Goal: Check status

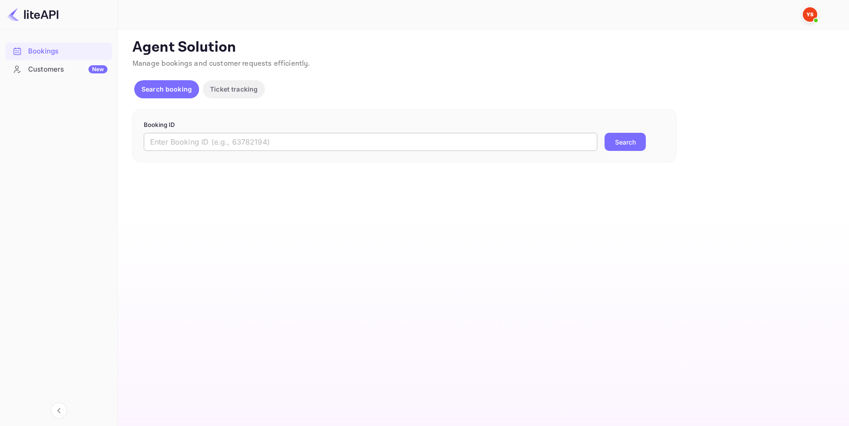
click at [251, 143] on input "text" at bounding box center [370, 142] width 453 height 18
paste input "9195370"
type input "9195370"
click at [623, 144] on button "Search" at bounding box center [624, 142] width 41 height 18
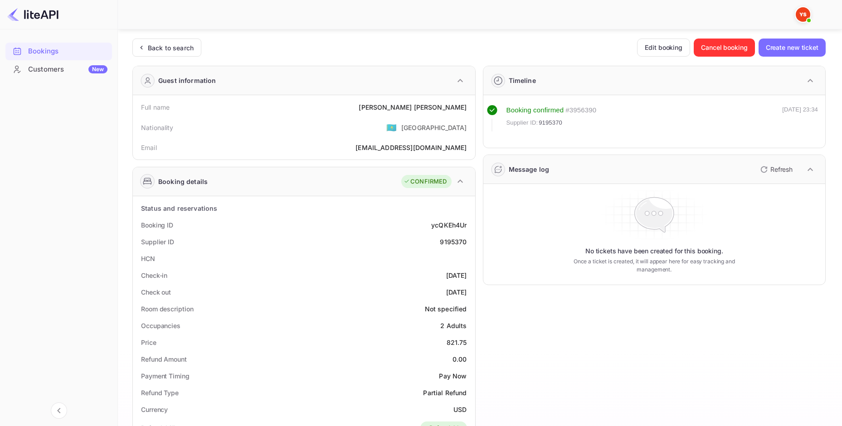
scroll to position [91, 0]
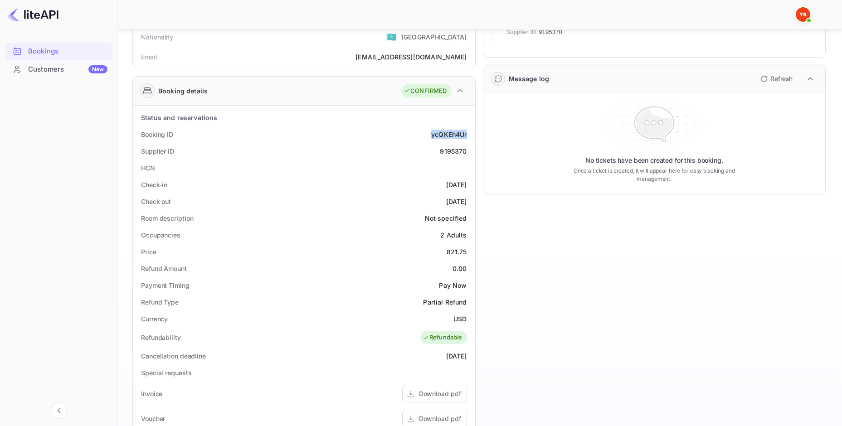
drag, startPoint x: 469, startPoint y: 136, endPoint x: 428, endPoint y: 138, distance: 40.9
click at [428, 138] on div "Booking ID ycQKEh4Ur" at bounding box center [303, 134] width 335 height 17
copy div "ycQKEh4Ur"
drag, startPoint x: 467, startPoint y: 147, endPoint x: 440, endPoint y: 150, distance: 26.9
click at [440, 150] on div "Supplier ID 9195370" at bounding box center [303, 151] width 335 height 17
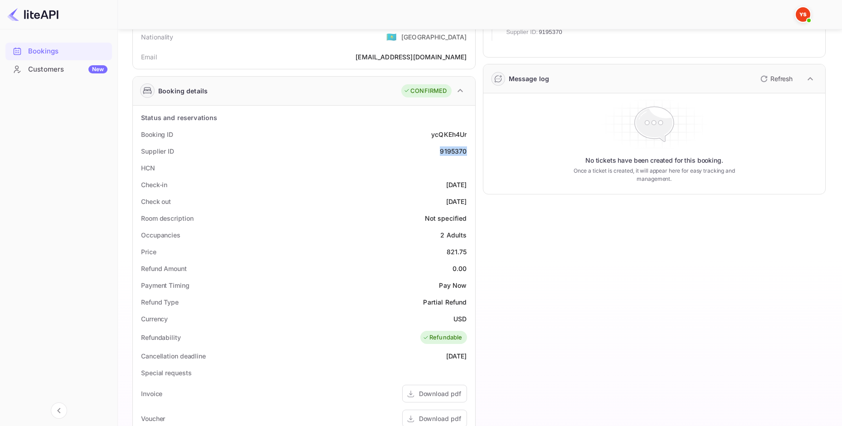
copy div "9195370"
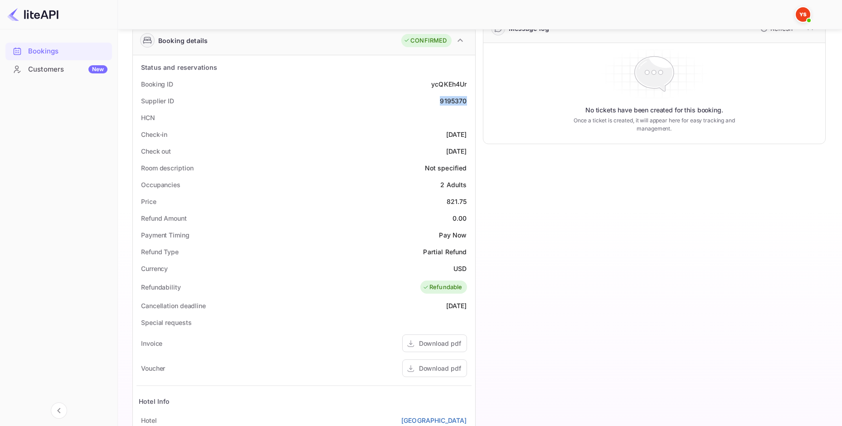
scroll to position [212, 0]
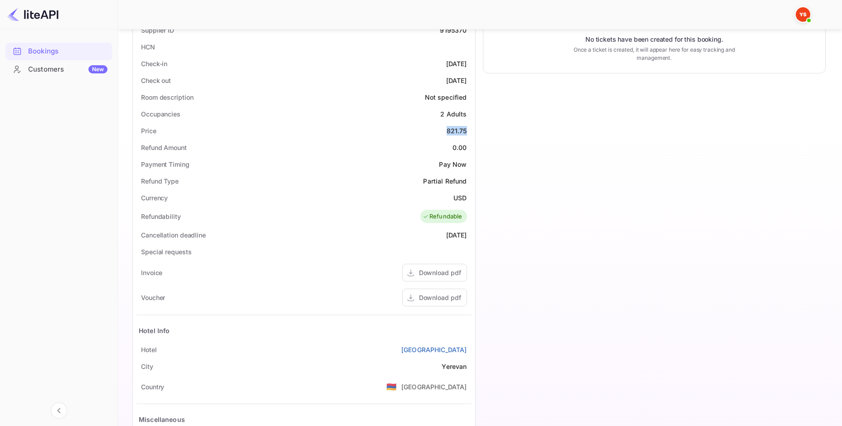
drag, startPoint x: 467, startPoint y: 130, endPoint x: 448, endPoint y: 130, distance: 19.0
click at [448, 130] on div "Price 821.75" at bounding box center [303, 130] width 335 height 17
copy div "821.75"
